Goal: Obtain resource: Download file/media

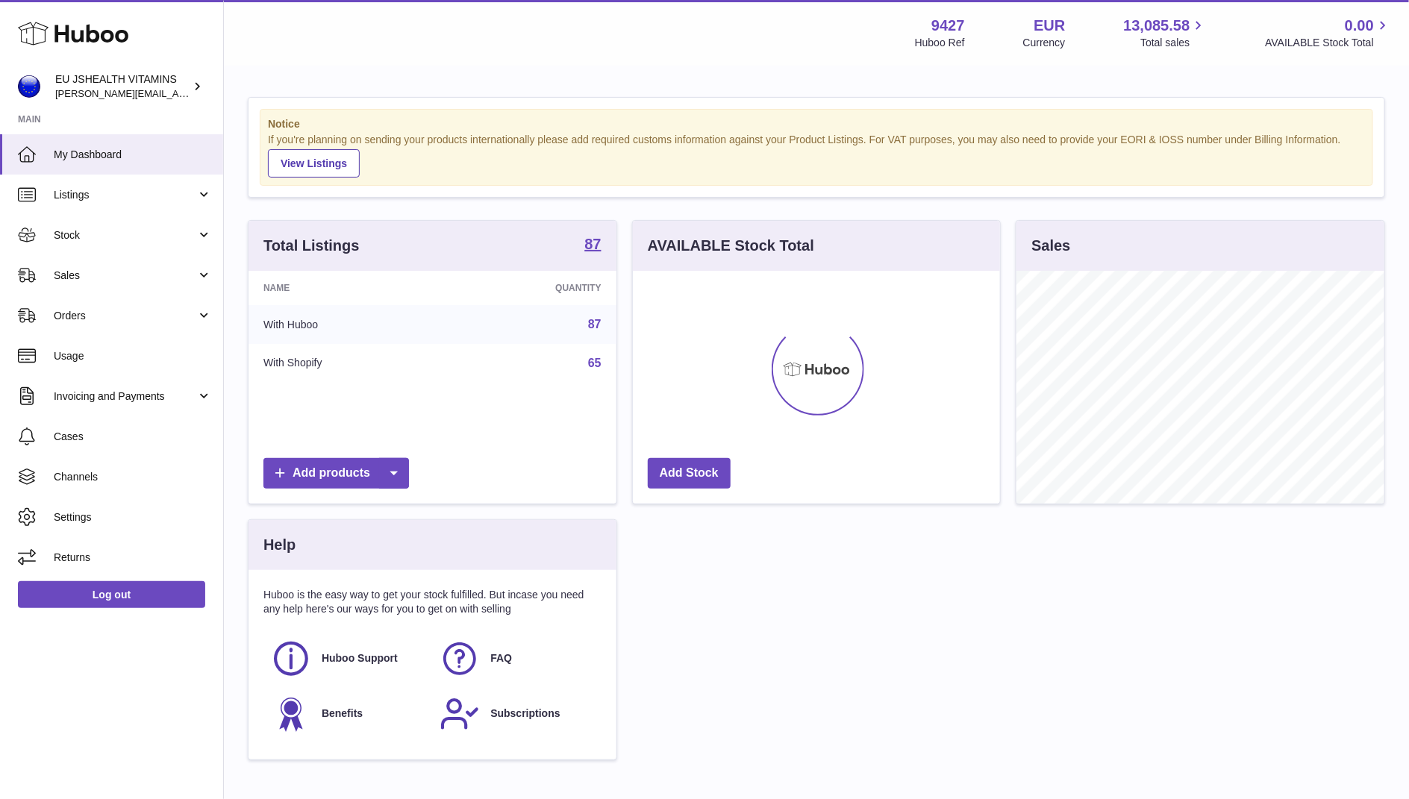
scroll to position [233, 368]
click at [105, 238] on span "Stock" at bounding box center [125, 235] width 143 height 14
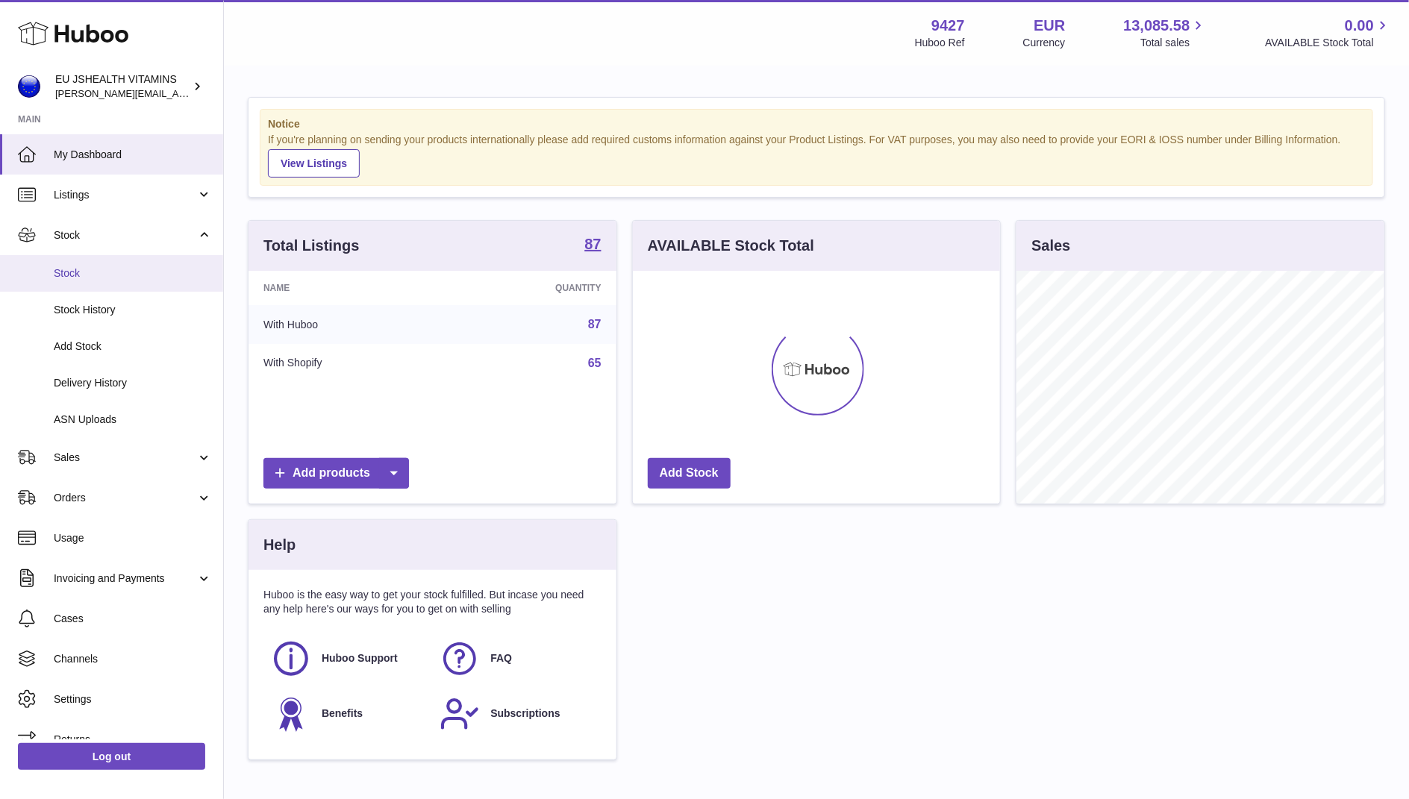
click at [93, 269] on span "Stock" at bounding box center [133, 273] width 158 height 14
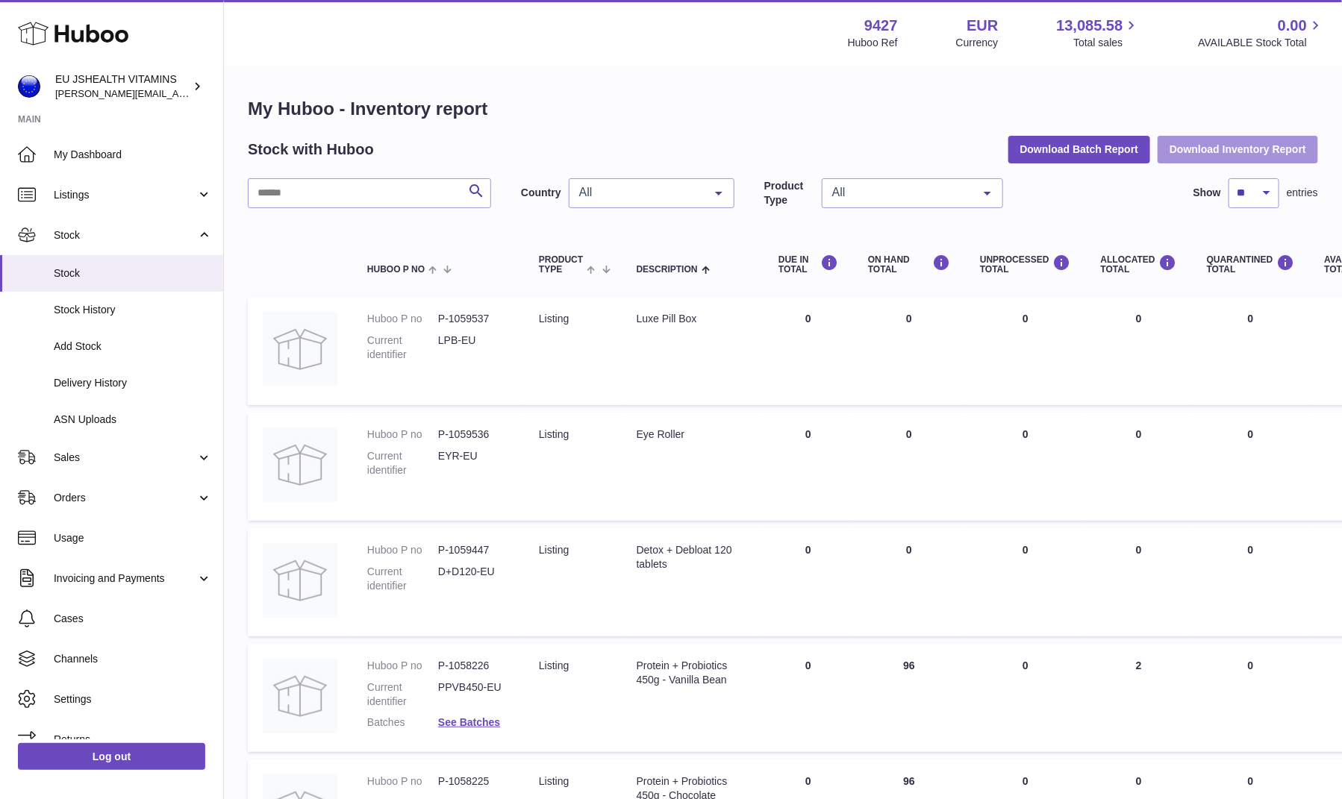
click at [1211, 146] on button "Download Inventory Report" at bounding box center [1238, 149] width 160 height 27
click at [490, 312] on dd "P-1059537" at bounding box center [473, 319] width 71 height 14
click at [112, 753] on link "Log out" at bounding box center [111, 756] width 187 height 27
